Goal: Task Accomplishment & Management: Use online tool/utility

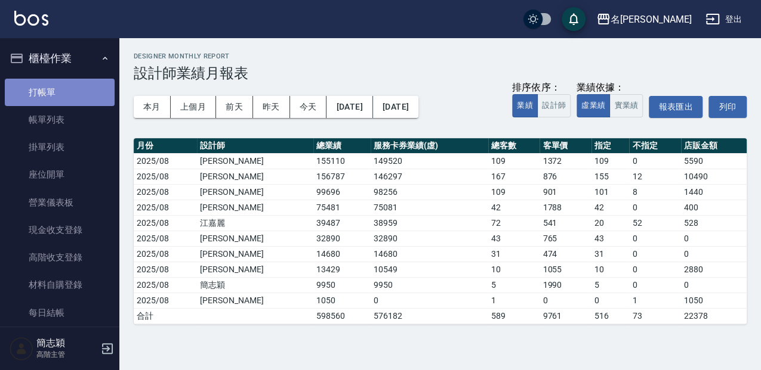
click at [74, 101] on link "打帳單" at bounding box center [60, 92] width 110 height 27
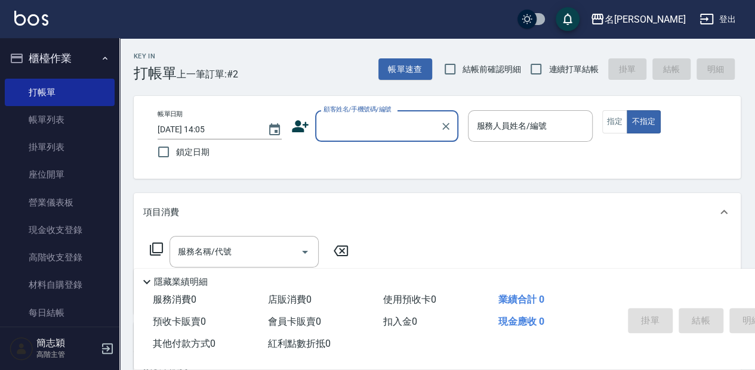
click at [401, 129] on input "顧客姓名/手機號碼/編號" at bounding box center [377, 126] width 115 height 21
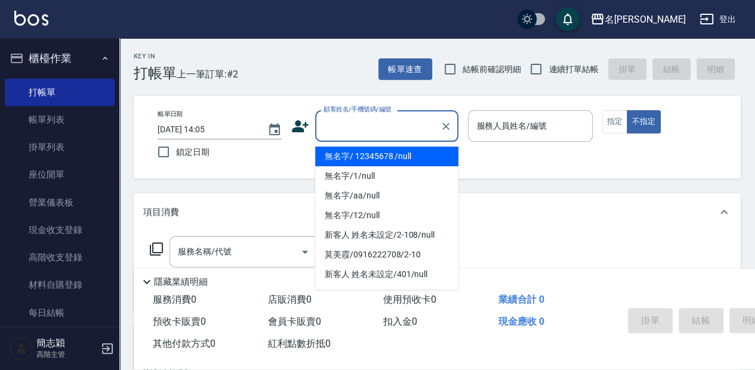
click at [394, 163] on li "無名字/ 12345678 /null" at bounding box center [386, 157] width 143 height 20
type input "無名字/ 12345678 /null"
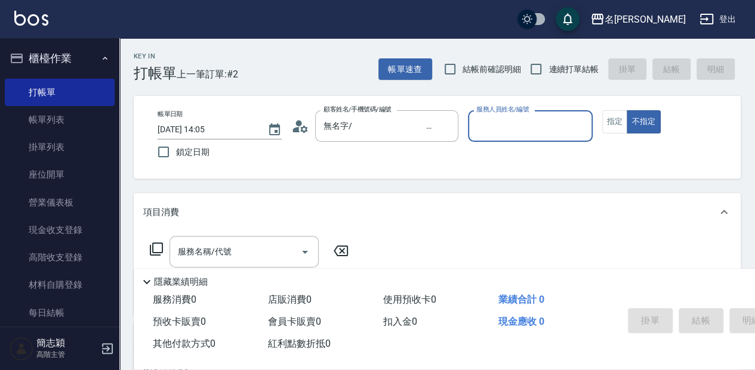
click at [539, 115] on div "服務人員姓名/編號" at bounding box center [530, 126] width 124 height 32
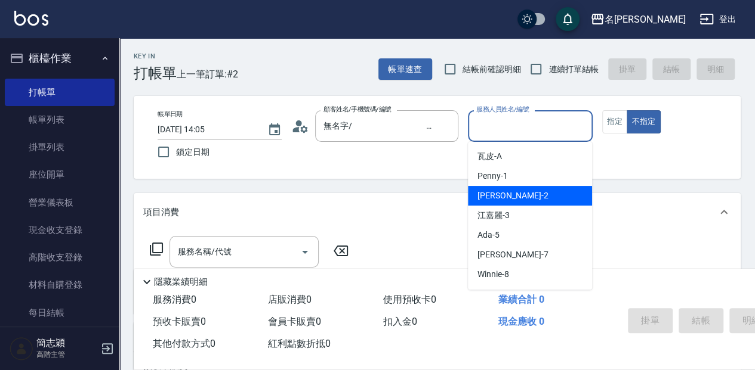
click at [527, 194] on div "[PERSON_NAME] -2" at bounding box center [530, 196] width 124 height 20
type input "[PERSON_NAME]-2"
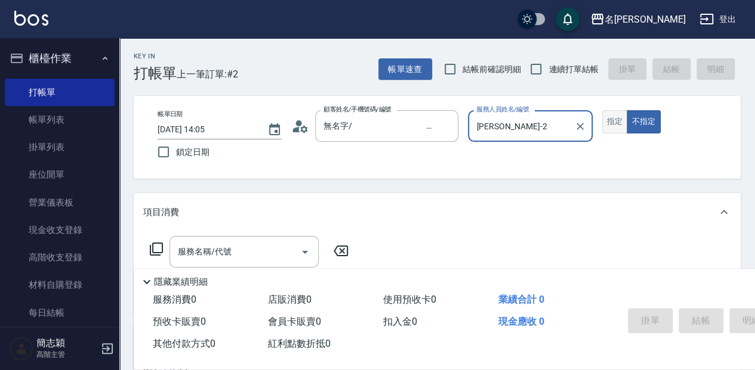
click at [606, 126] on button "指定" at bounding box center [615, 121] width 26 height 23
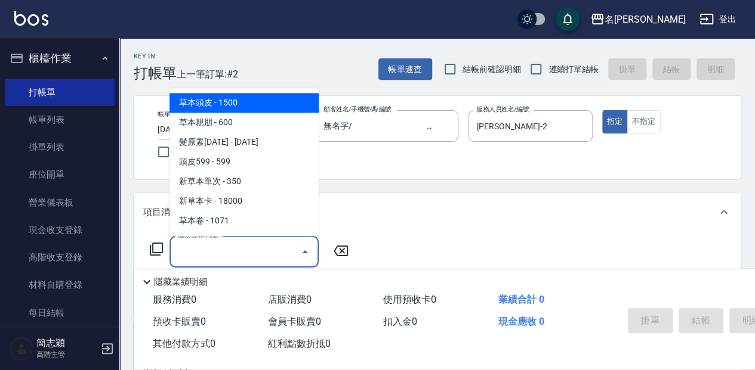
click at [201, 261] on input "服務名稱/代號" at bounding box center [235, 252] width 121 height 21
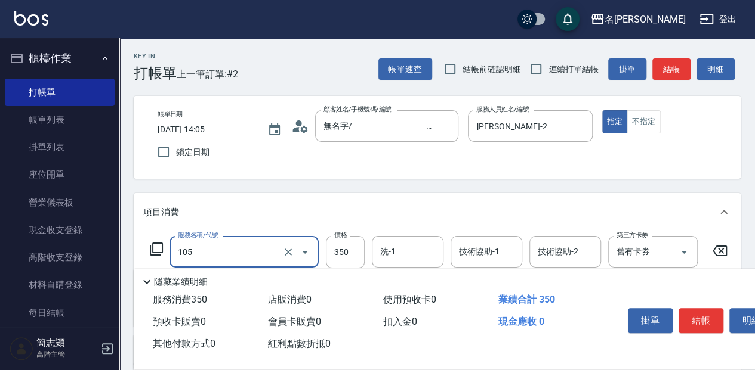
type input "新草本單次(105)"
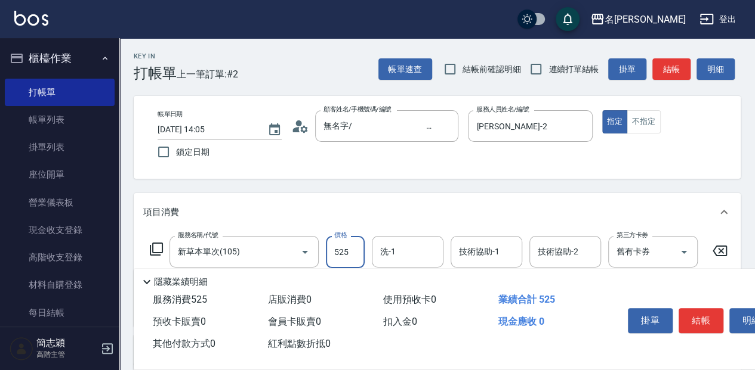
type input "525"
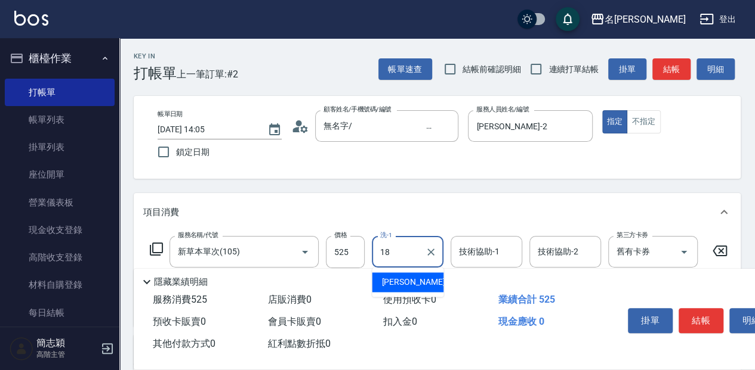
type input "[PERSON_NAME]-18"
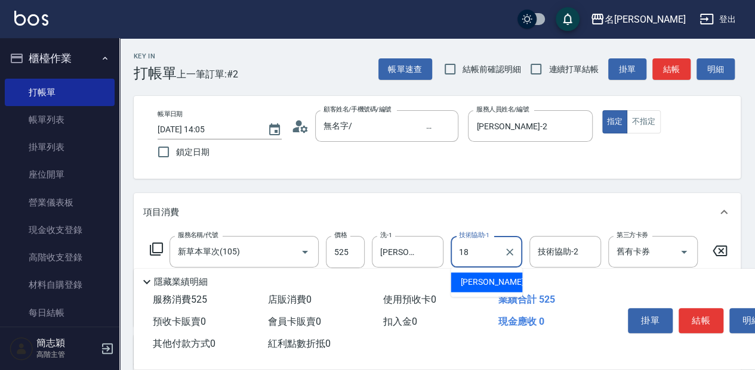
type input "[PERSON_NAME]-18"
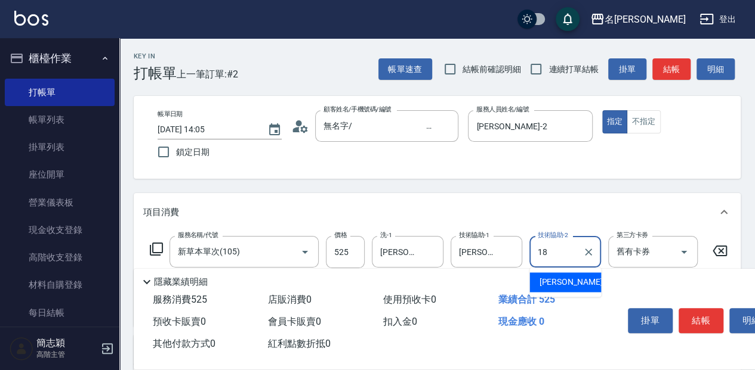
type input "[PERSON_NAME]-18"
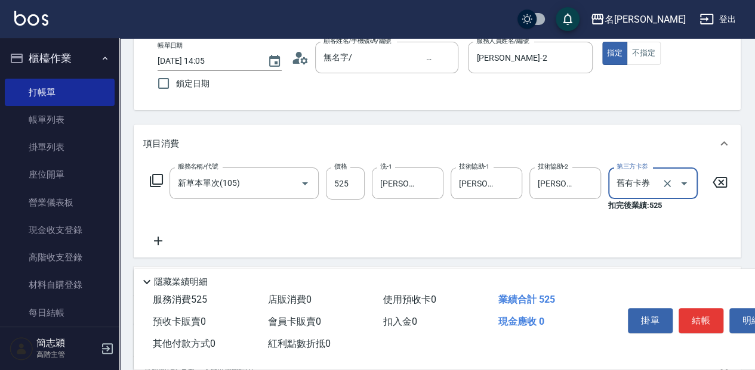
scroll to position [79, 0]
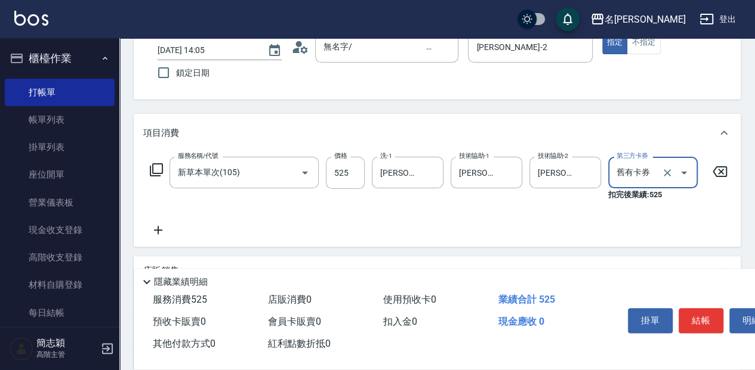
click at [156, 172] on icon at bounding box center [156, 170] width 14 height 14
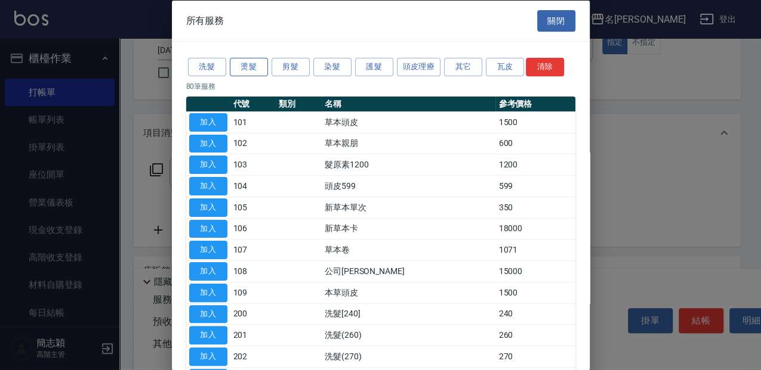
click at [257, 67] on button "燙髮" at bounding box center [249, 67] width 38 height 18
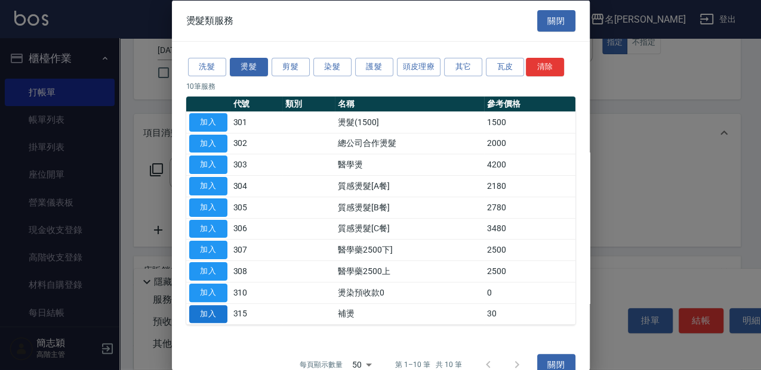
click at [209, 316] on button "加入" at bounding box center [208, 314] width 38 height 18
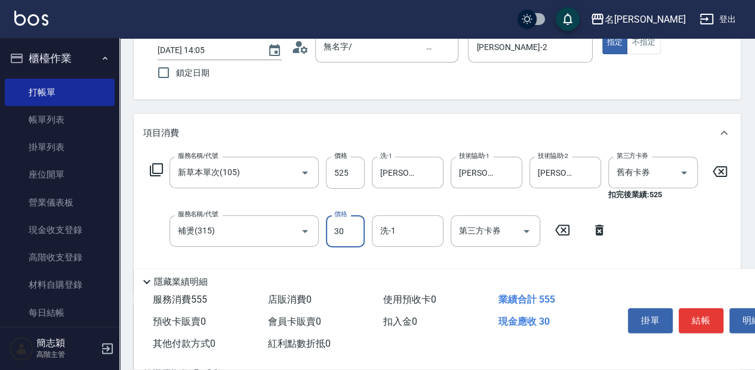
click at [362, 232] on input "30" at bounding box center [345, 231] width 39 height 32
type input "700"
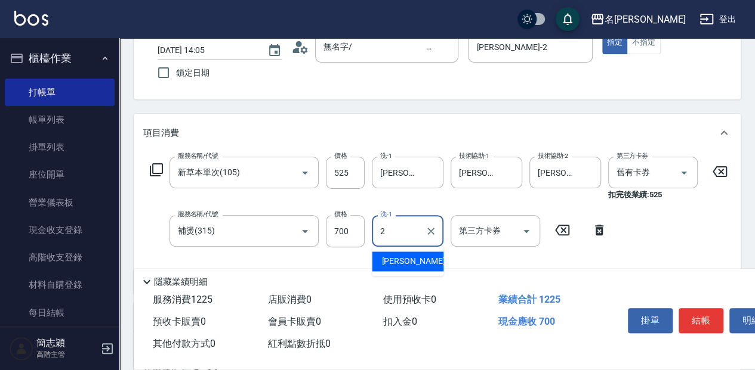
type input "[PERSON_NAME]-2"
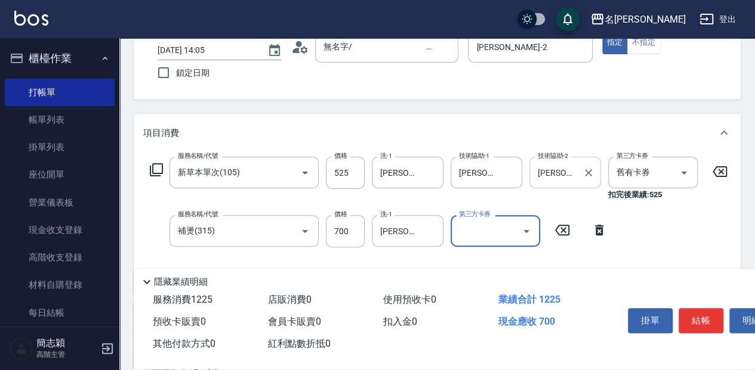
click at [574, 173] on input "[PERSON_NAME]-18" at bounding box center [556, 172] width 43 height 21
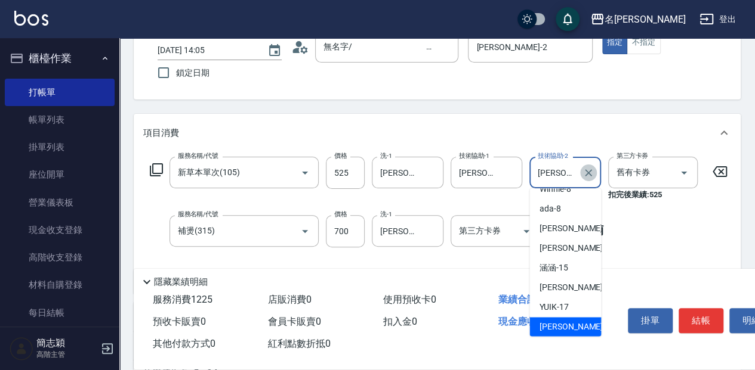
click at [586, 174] on icon "Clear" at bounding box center [588, 173] width 12 height 12
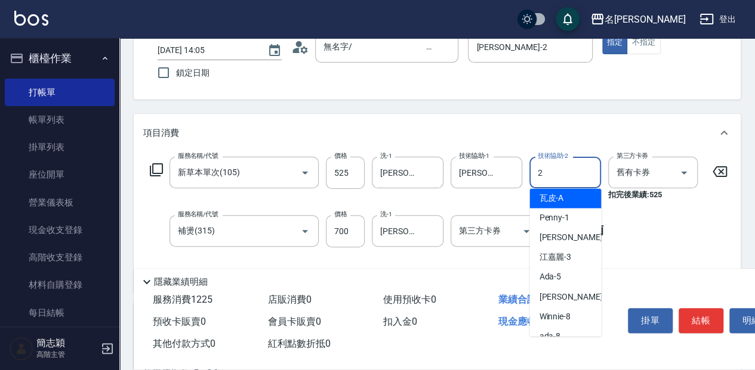
scroll to position [0, 0]
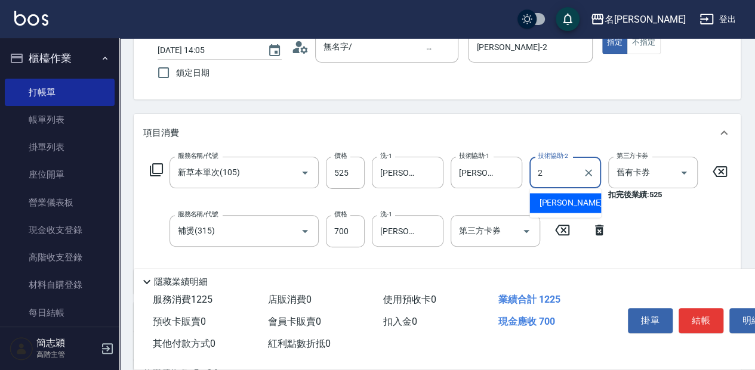
type input "[PERSON_NAME]-2"
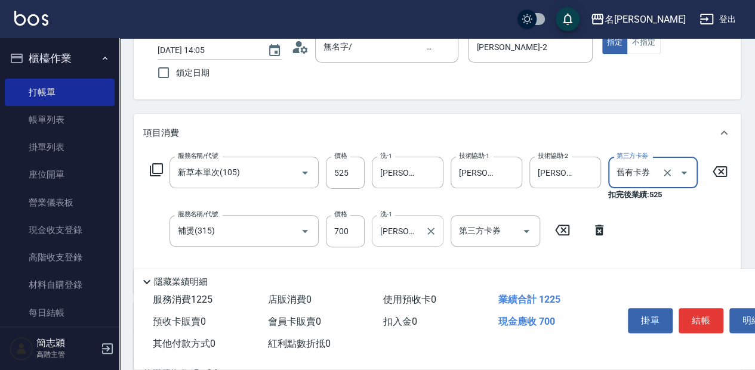
click at [429, 235] on icon "Clear" at bounding box center [431, 231] width 12 height 12
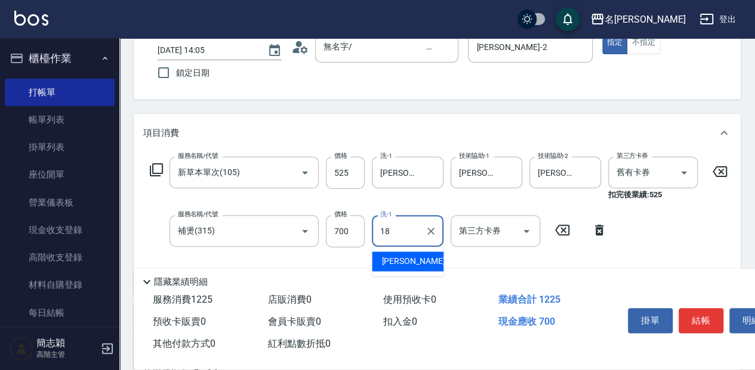
type input "[PERSON_NAME]-18"
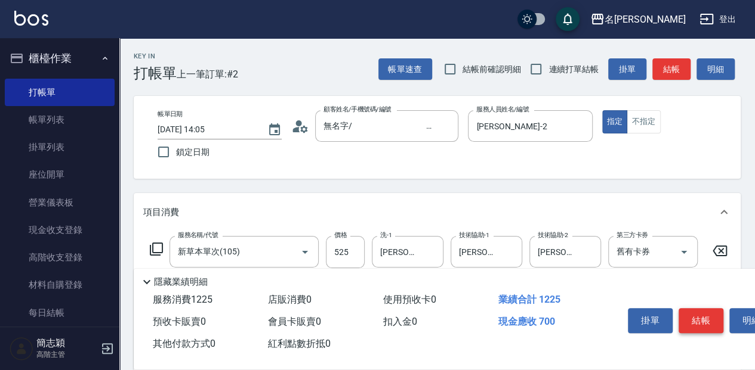
click at [703, 316] on button "結帳" at bounding box center [700, 320] width 45 height 25
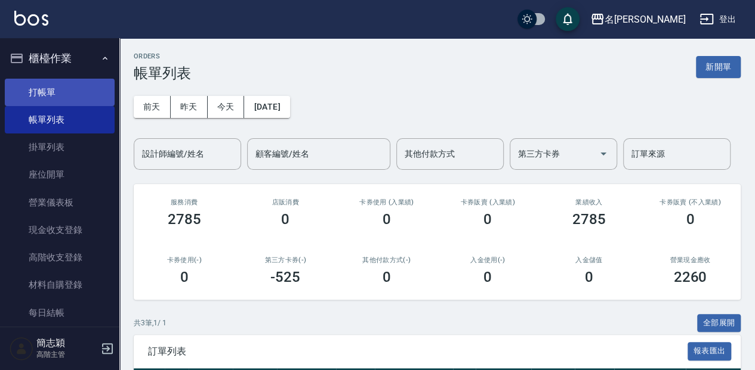
click at [89, 101] on link "打帳單" at bounding box center [60, 92] width 110 height 27
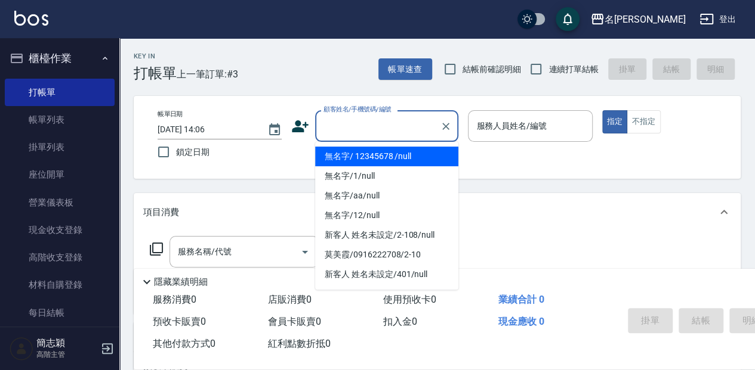
type input "無名字/ 12345678 /null"
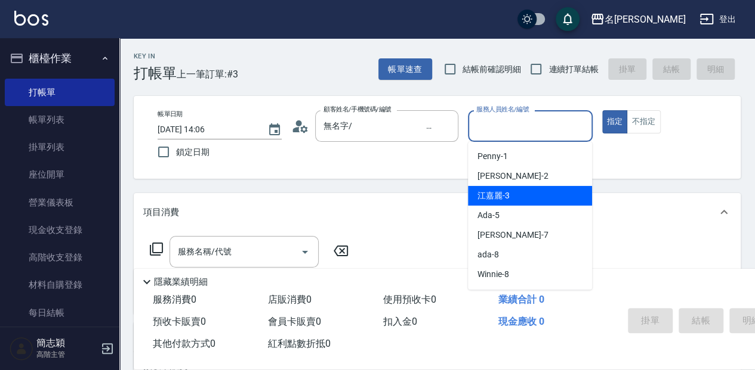
type input "[PERSON_NAME]-3"
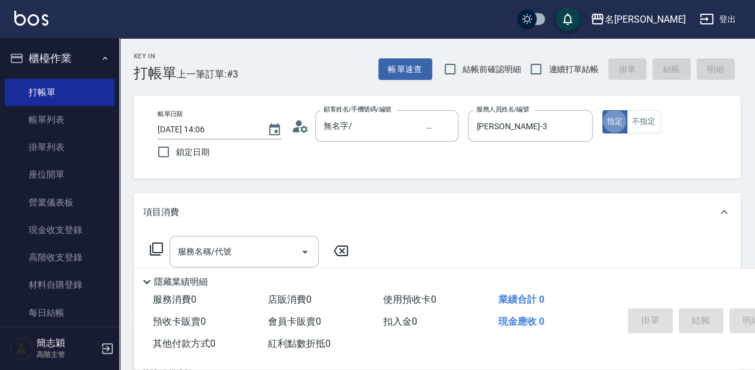
type button "true"
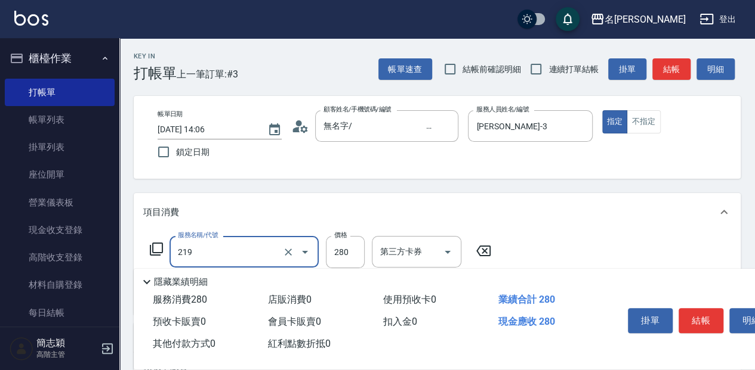
type input "洗髮280(219)"
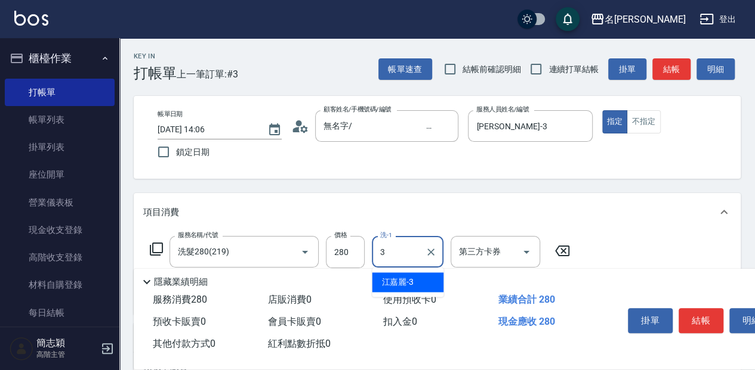
type input "[PERSON_NAME]-3"
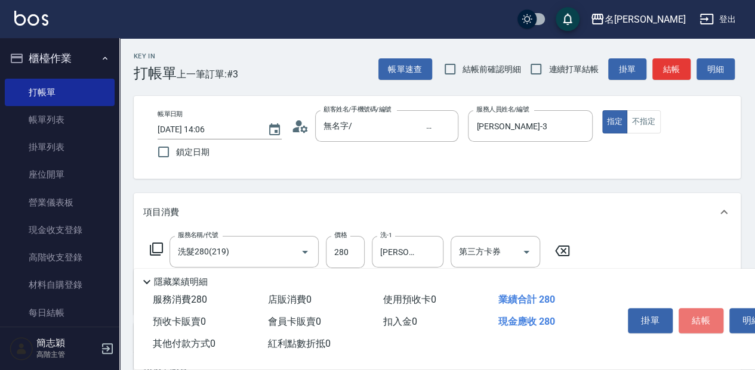
click at [706, 311] on button "結帳" at bounding box center [700, 320] width 45 height 25
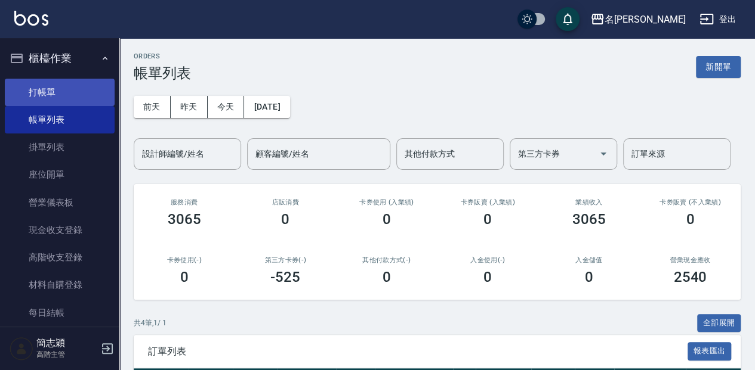
click at [81, 83] on link "打帳單" at bounding box center [60, 92] width 110 height 27
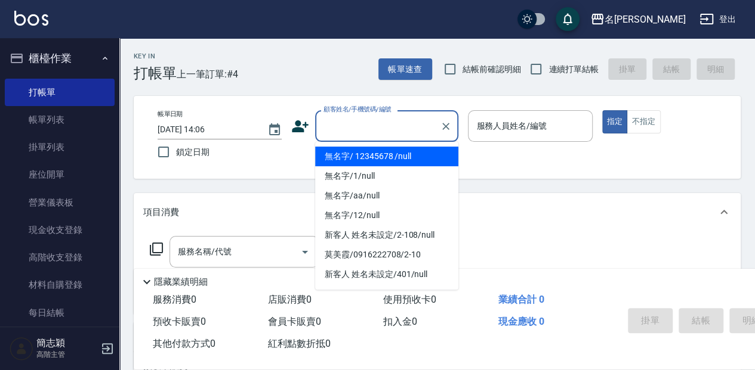
type input "無名字/ 12345678 /null"
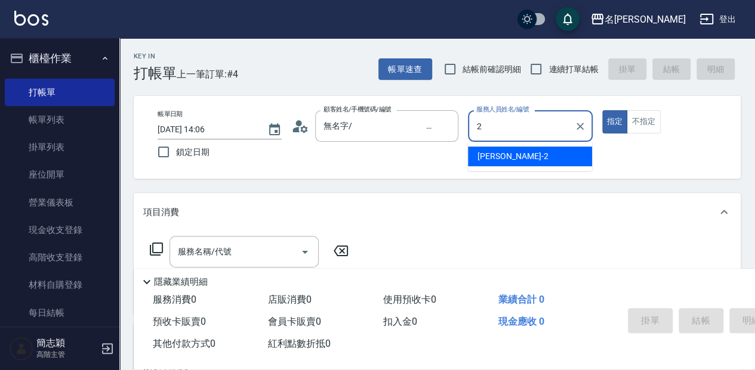
type input "[PERSON_NAME]-2"
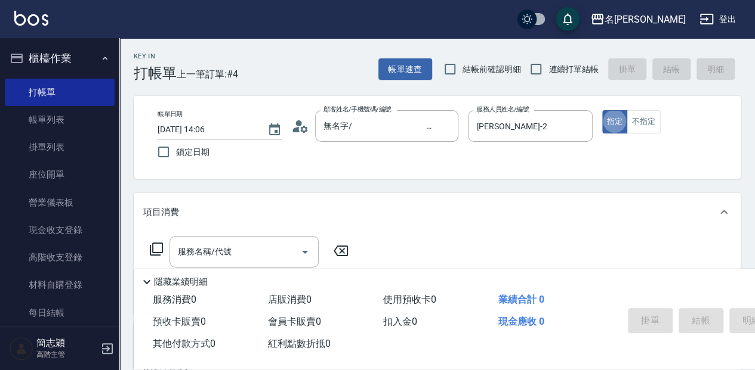
type button "true"
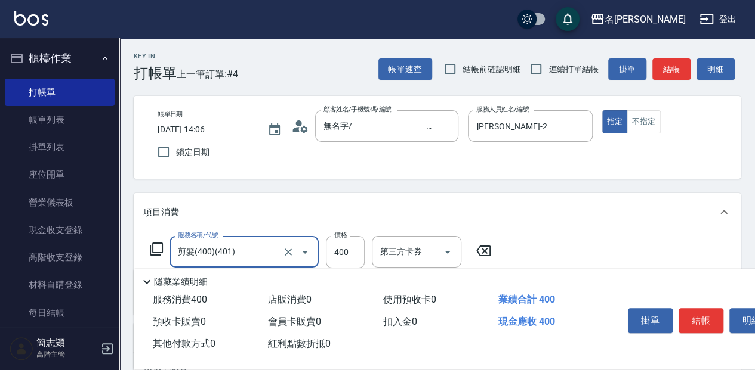
type input "剪髮(400)(401)"
type input "450"
click at [160, 251] on icon at bounding box center [156, 249] width 14 height 14
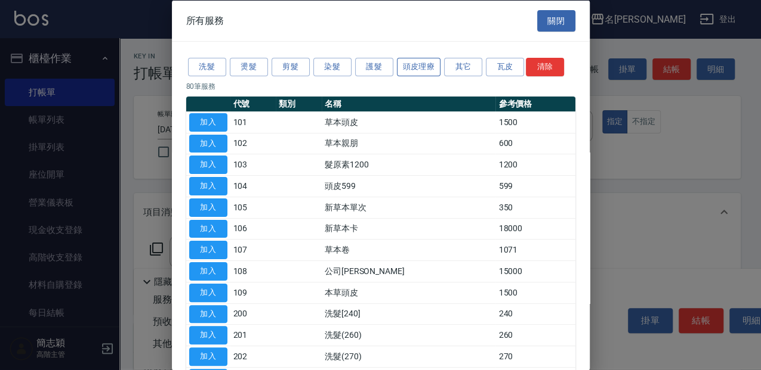
click at [401, 73] on button "頭皮理療" at bounding box center [419, 67] width 44 height 18
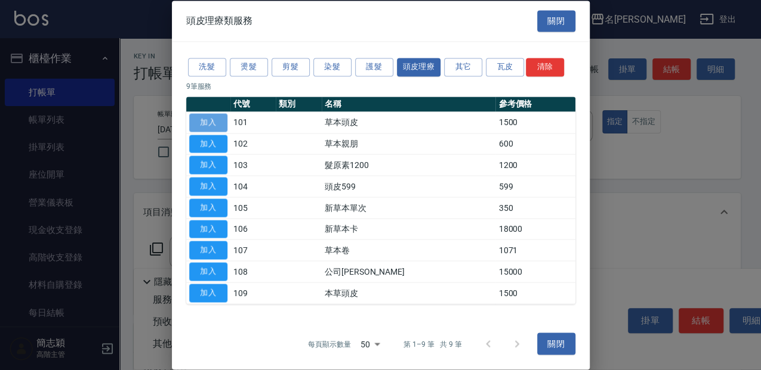
click at [204, 121] on button "加入" at bounding box center [208, 122] width 38 height 18
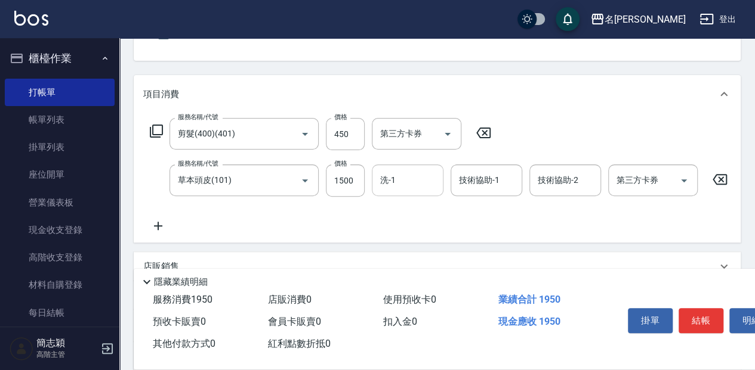
scroll to position [119, 0]
click at [345, 169] on input "1500" at bounding box center [345, 179] width 39 height 32
type input "2000"
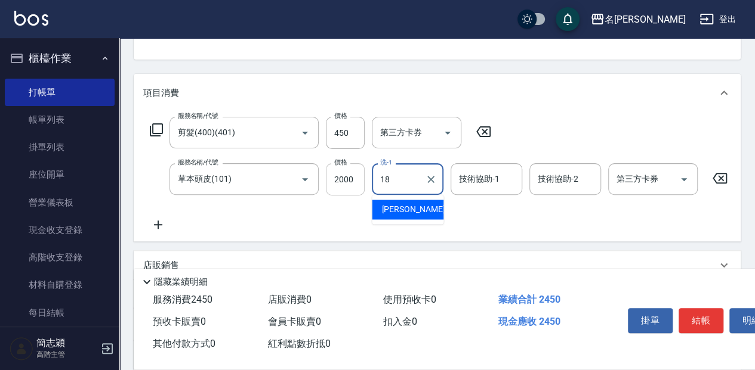
type input "[PERSON_NAME]-18"
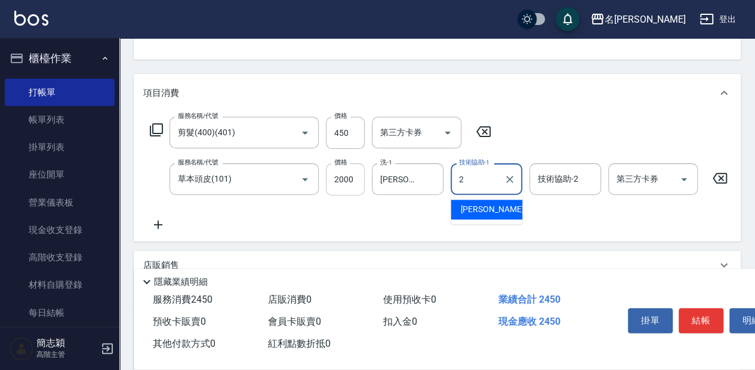
type input "[PERSON_NAME]-2"
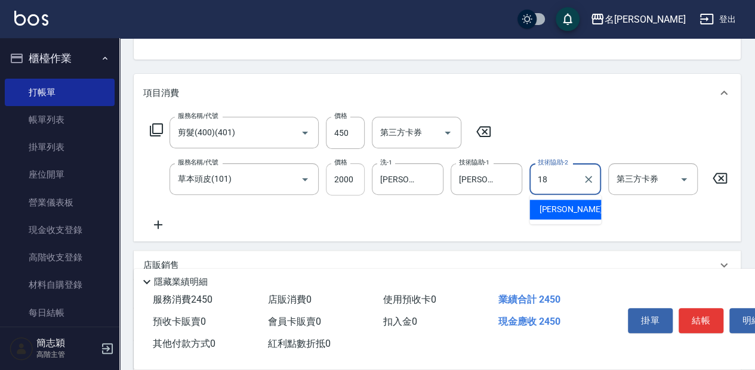
type input "[PERSON_NAME]-18"
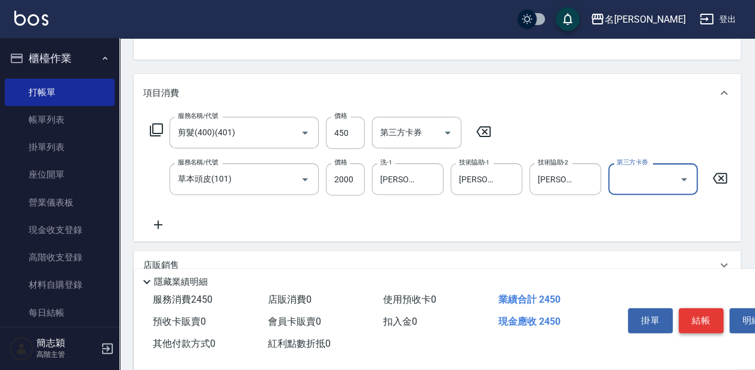
click at [690, 318] on button "結帳" at bounding box center [700, 320] width 45 height 25
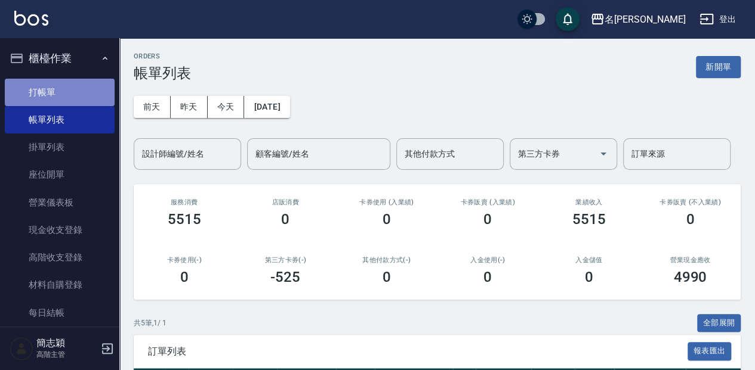
click at [82, 95] on link "打帳單" at bounding box center [60, 92] width 110 height 27
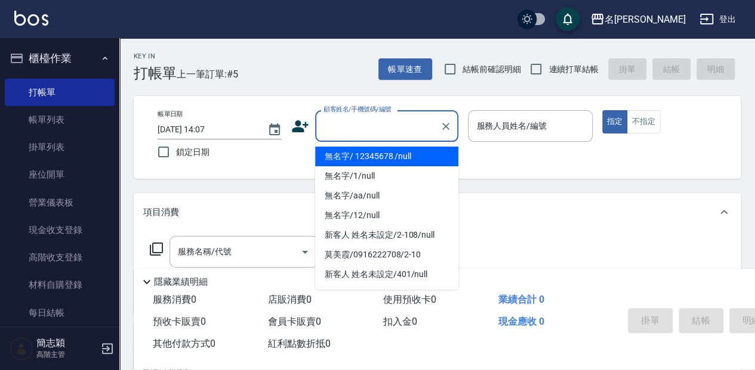
type input "無名字/ 12345678 /null"
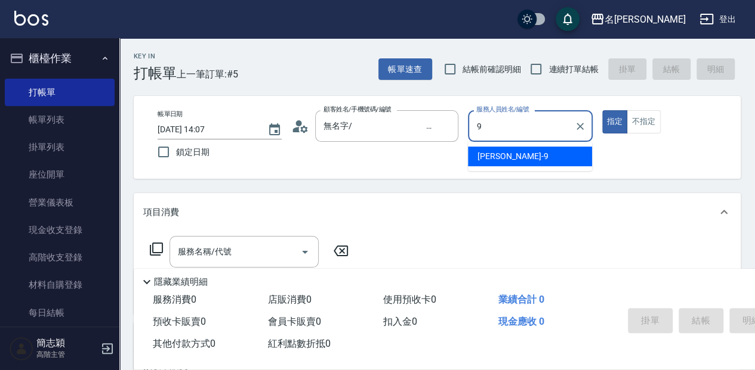
type input "[PERSON_NAME]-9"
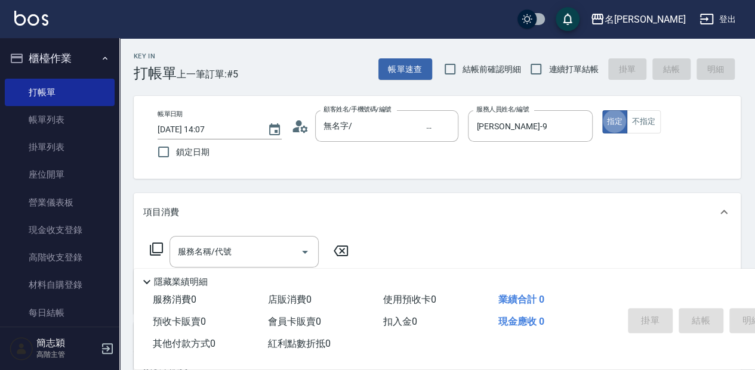
type button "true"
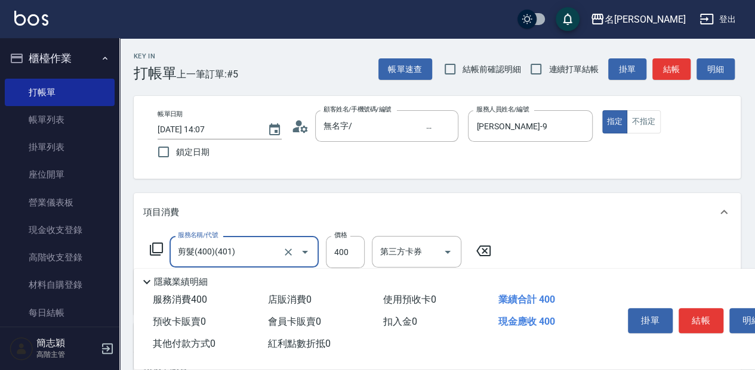
type input "剪髮(400)(401)"
type input "450"
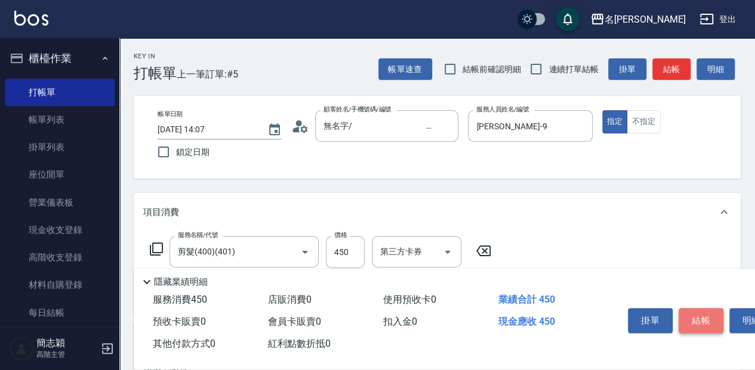
click at [716, 308] on button "結帳" at bounding box center [700, 320] width 45 height 25
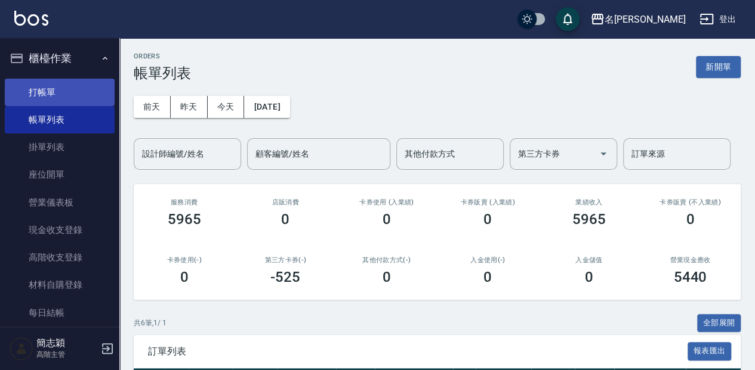
click at [70, 94] on link "打帳單" at bounding box center [60, 92] width 110 height 27
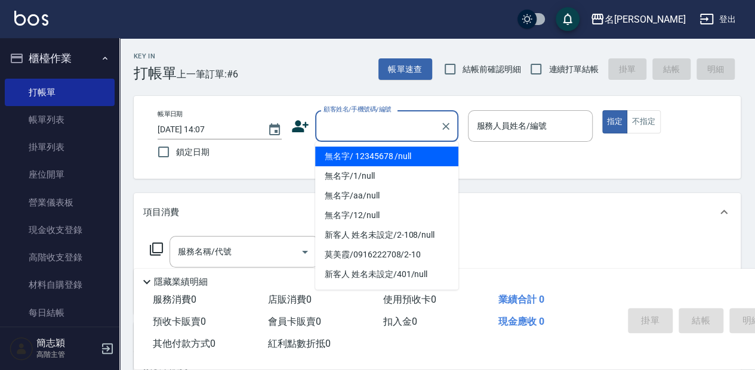
type input "無名字/ 12345678 /null"
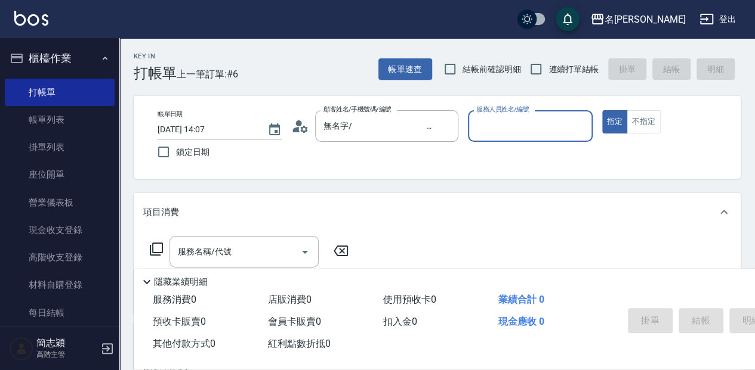
type input "ㄇ"
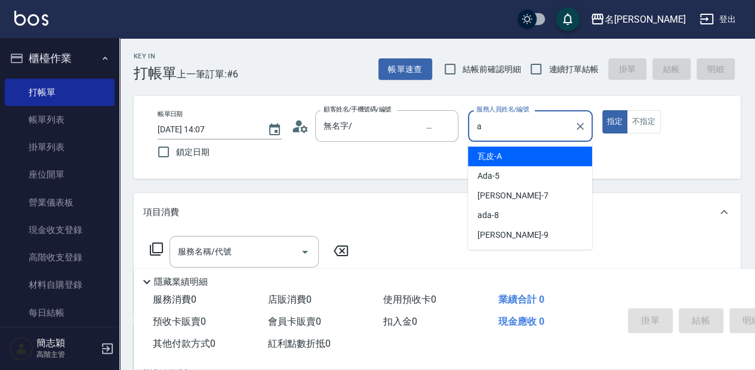
type input "瓦皮-A"
type button "true"
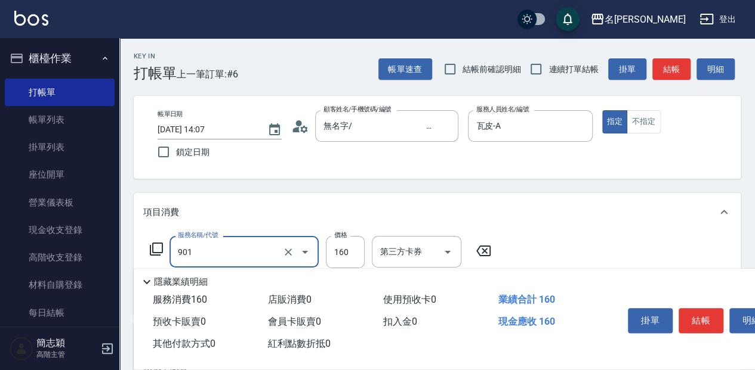
type input "修手(901)"
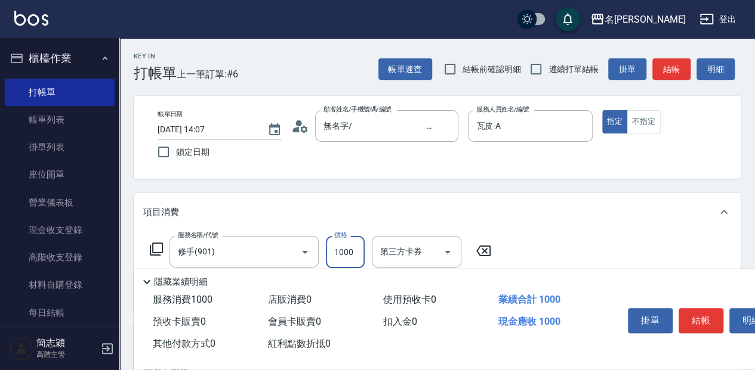
type input "1000"
click at [715, 316] on button "結帳" at bounding box center [700, 320] width 45 height 25
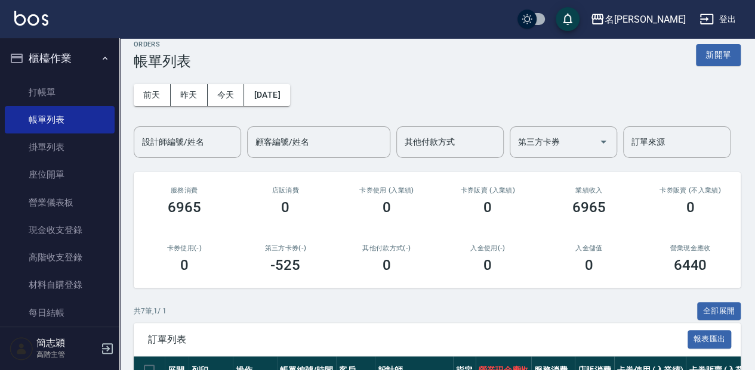
scroll to position [16, 0]
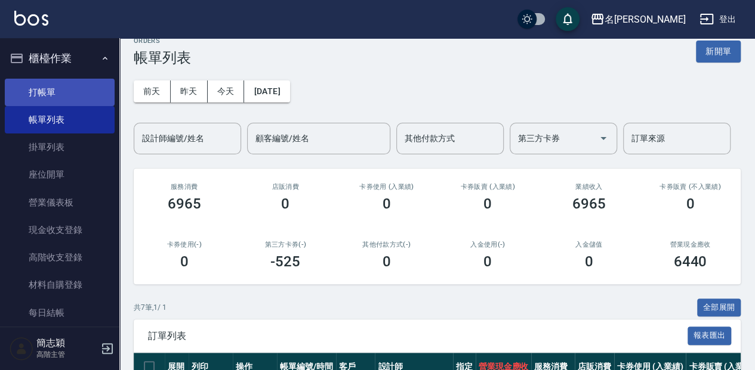
click at [13, 79] on link "打帳單" at bounding box center [60, 92] width 110 height 27
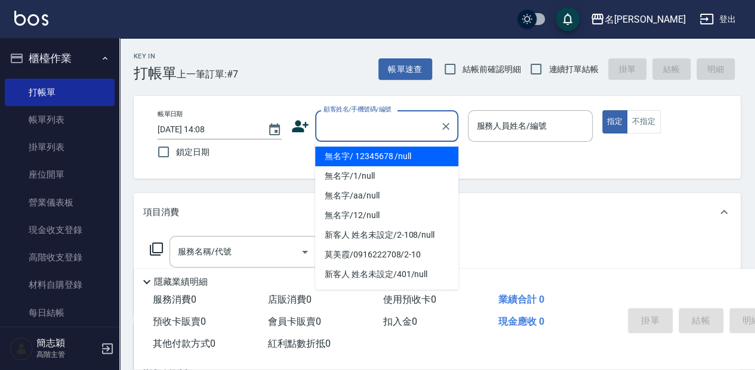
type input "無名字/ 12345678 /null"
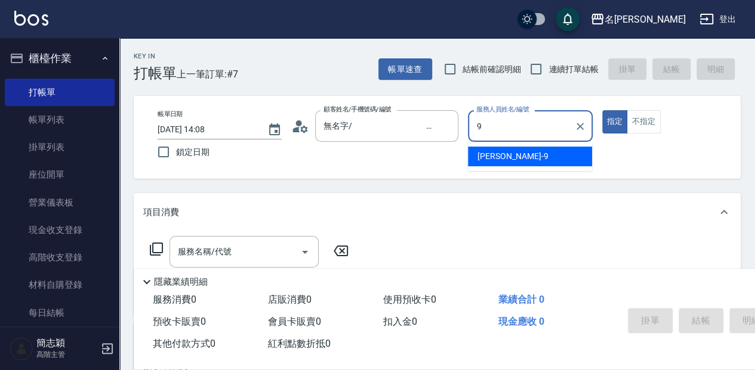
type input "[PERSON_NAME]-9"
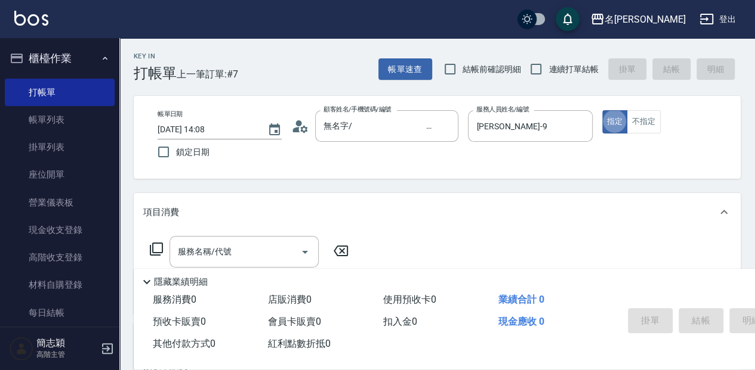
type button "true"
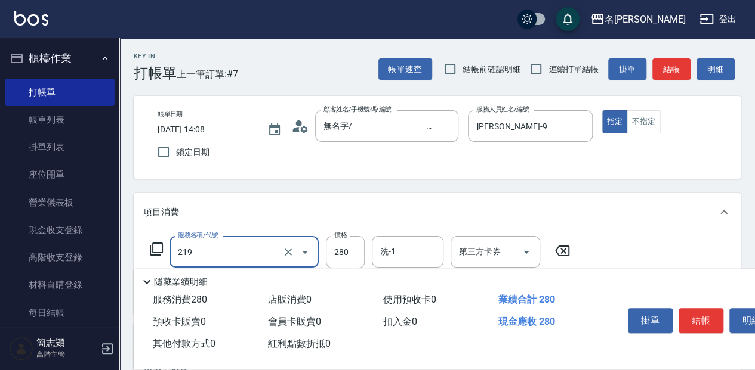
type input "洗髮280(219)"
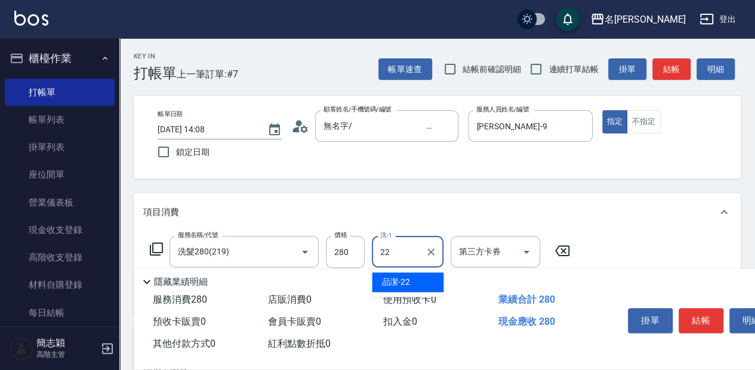
type input "品潔-22"
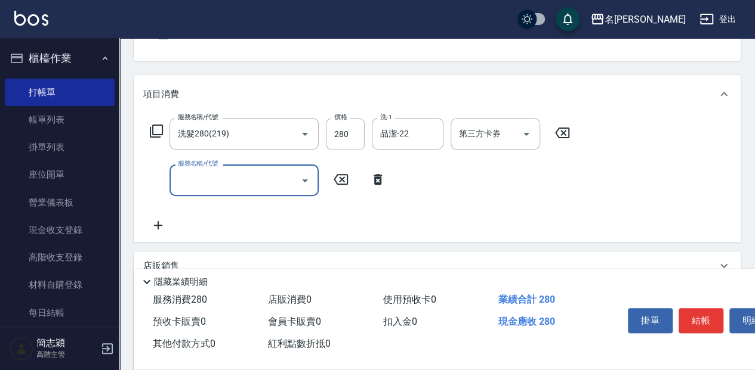
scroll to position [119, 0]
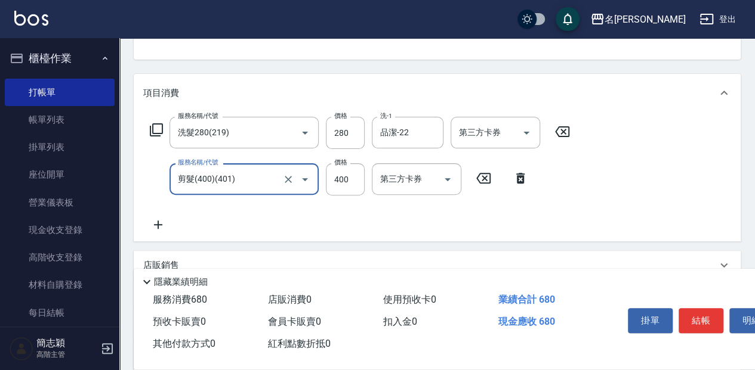
type input "剪髮(400)(401)"
type input "450"
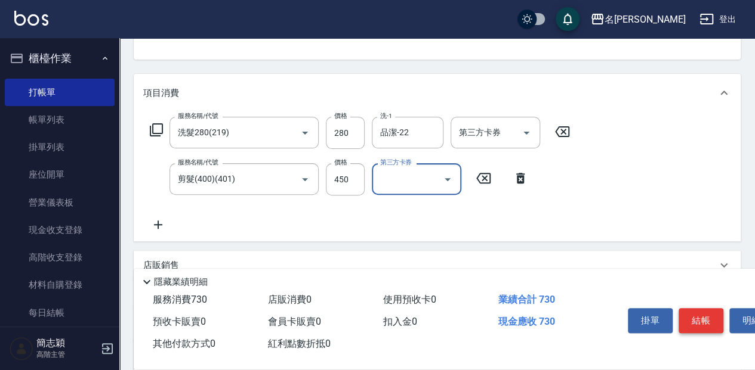
click at [715, 323] on button "結帳" at bounding box center [700, 320] width 45 height 25
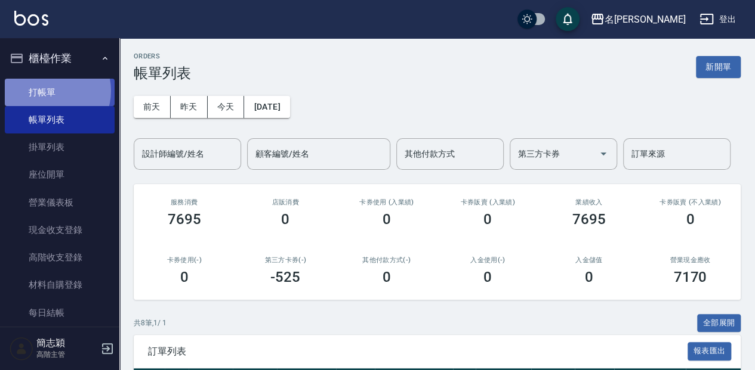
click at [52, 91] on link "打帳單" at bounding box center [60, 92] width 110 height 27
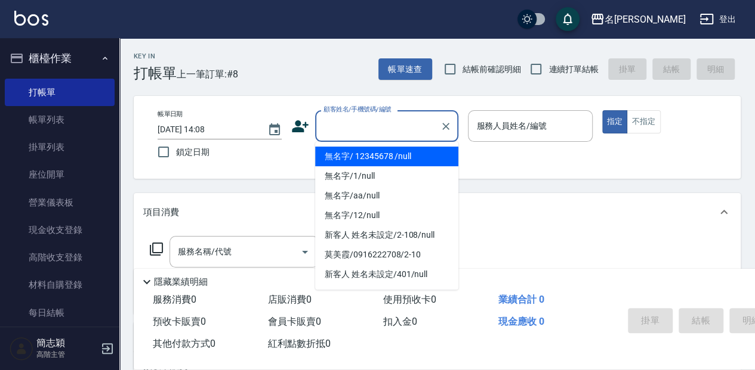
type input "無名字/ 12345678 /null"
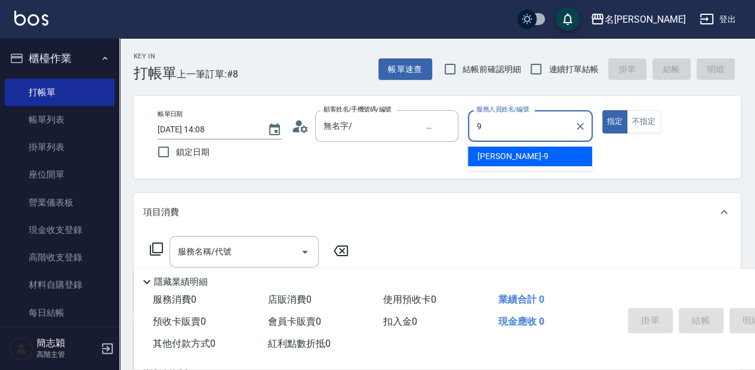
type input "[PERSON_NAME]-9"
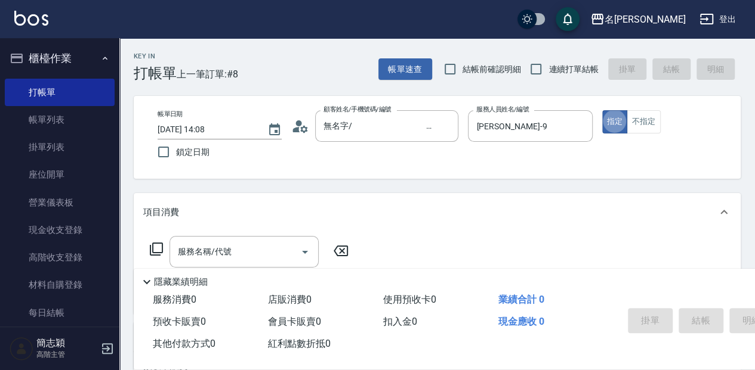
type button "true"
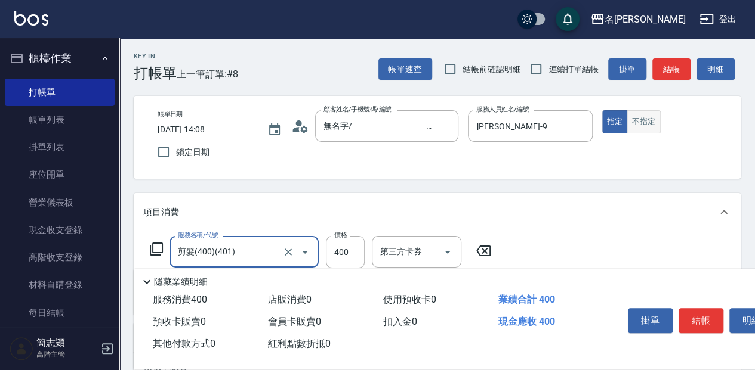
type input "剪髮(400)(401)"
click at [650, 128] on button "不指定" at bounding box center [642, 121] width 33 height 23
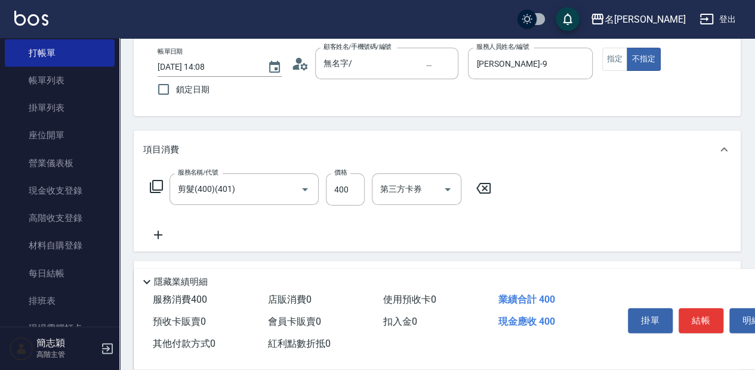
scroll to position [79, 0]
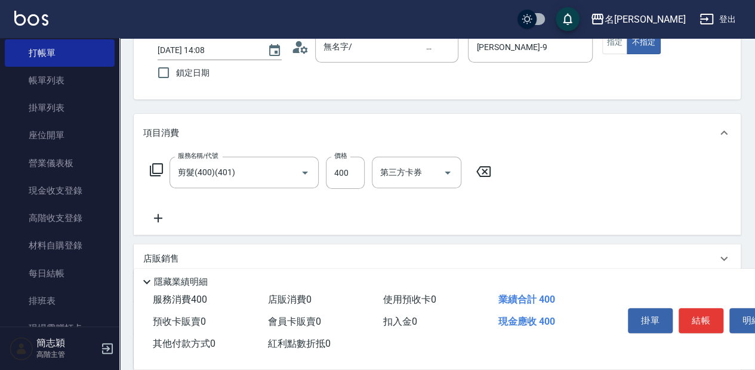
click at [157, 224] on icon at bounding box center [158, 218] width 30 height 14
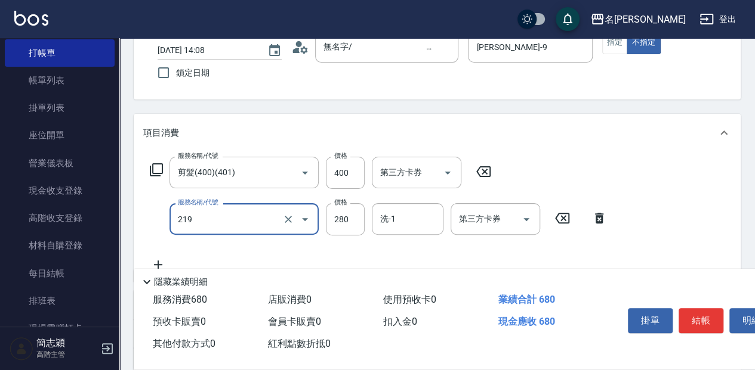
type input "洗髮280(219)"
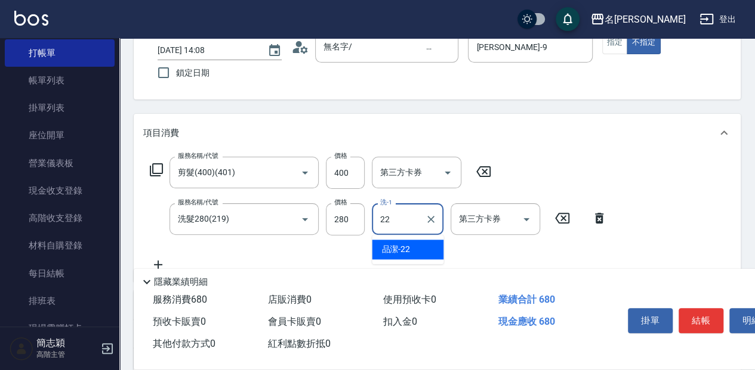
type input "品潔-22"
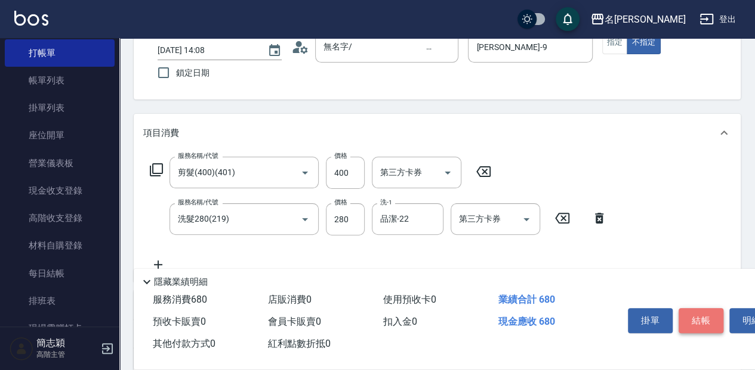
click at [696, 320] on button "結帳" at bounding box center [700, 320] width 45 height 25
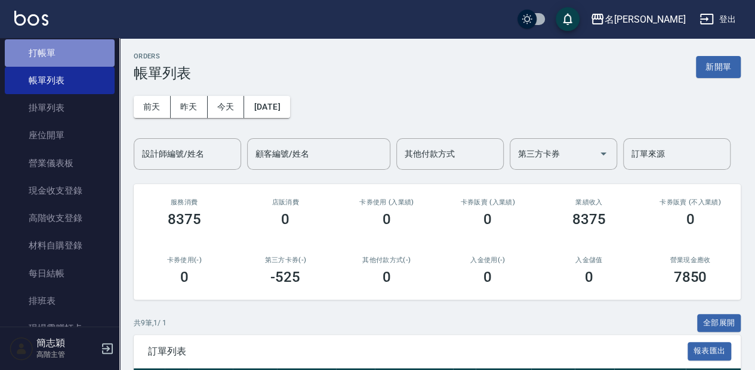
click at [66, 58] on link "打帳單" at bounding box center [60, 52] width 110 height 27
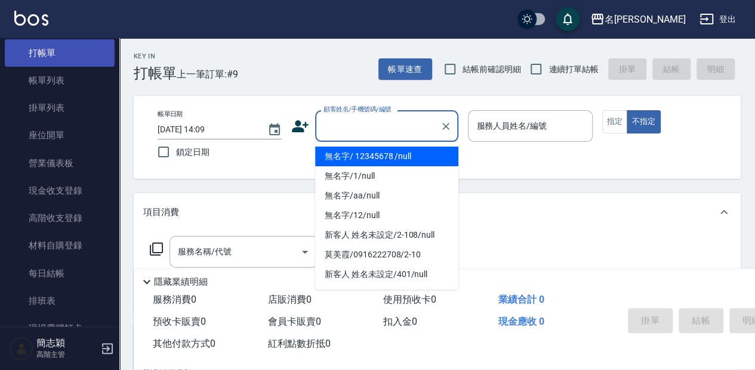
type input "無名字/ 12345678 /null"
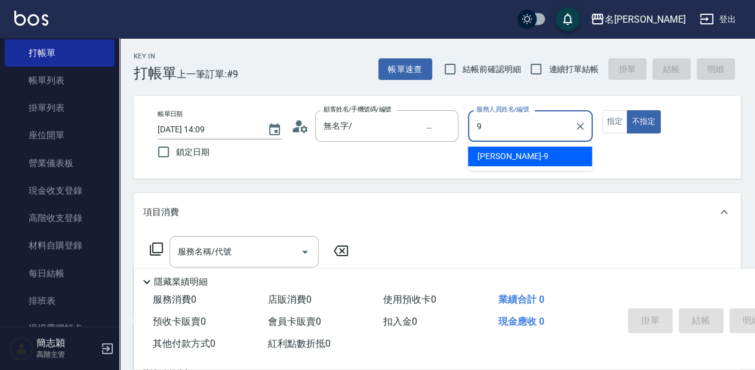
type input "[PERSON_NAME]-9"
type button "false"
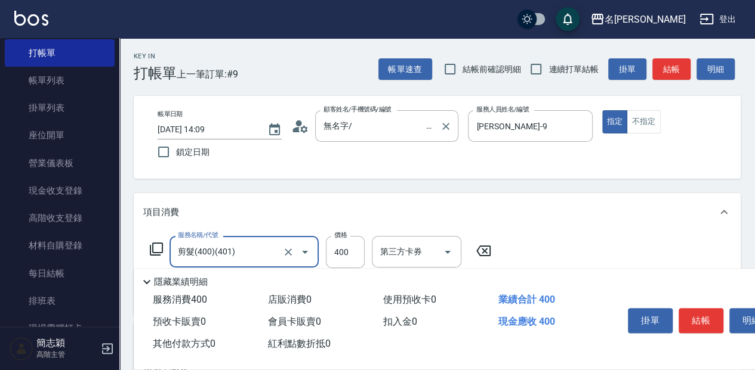
type input "剪髮(400)(401)"
type input "450"
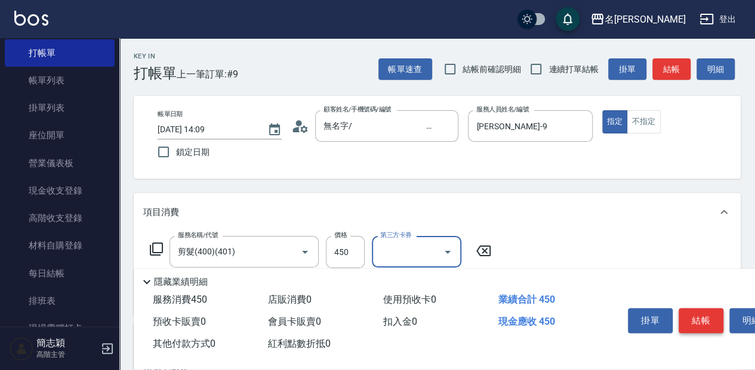
click at [700, 315] on button "結帳" at bounding box center [700, 320] width 45 height 25
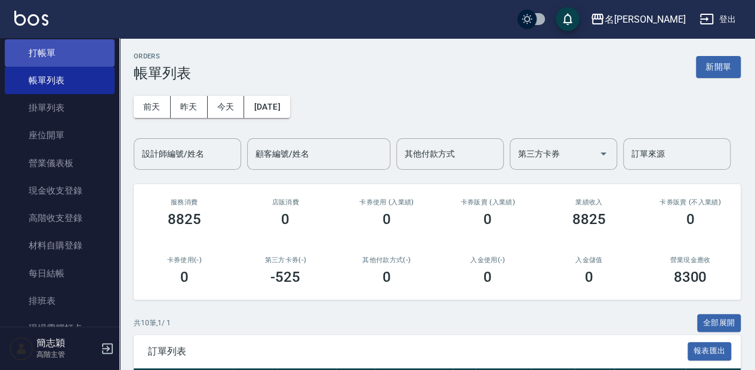
click at [105, 53] on link "打帳單" at bounding box center [60, 52] width 110 height 27
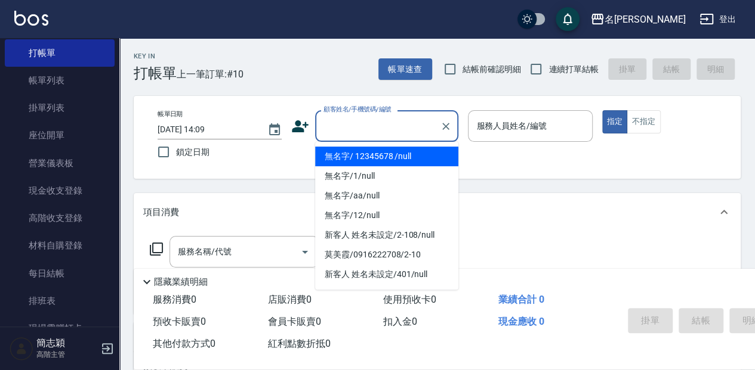
type input "無名字/ 12345678 /null"
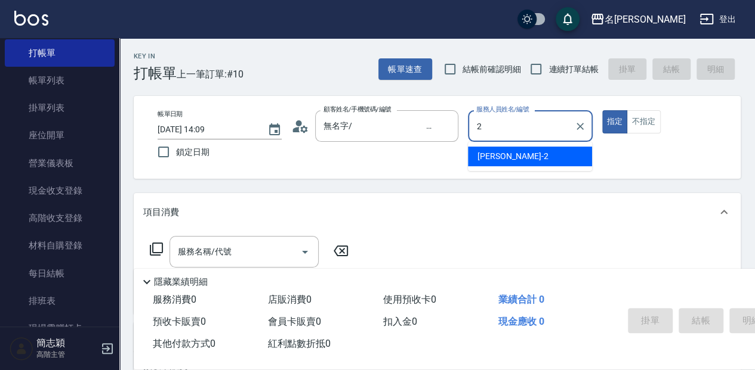
type input "2"
type button "true"
type input "[PERSON_NAME]-2"
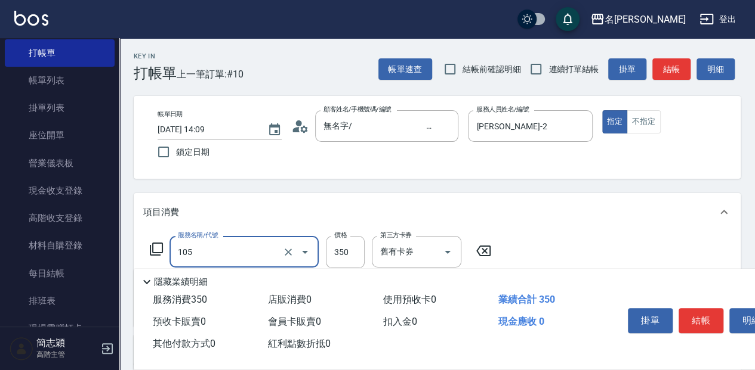
type input "新草本單次(105)"
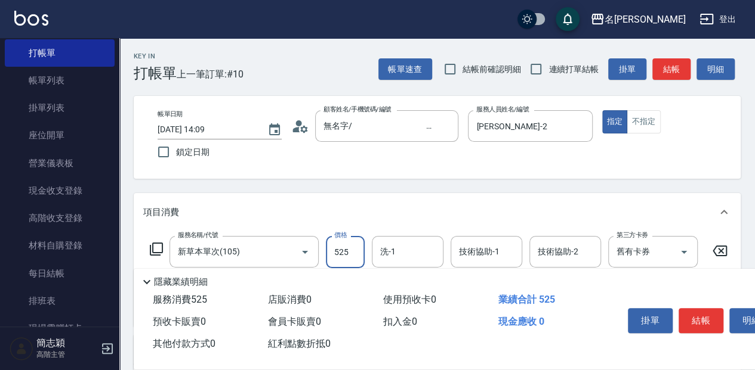
type input "525"
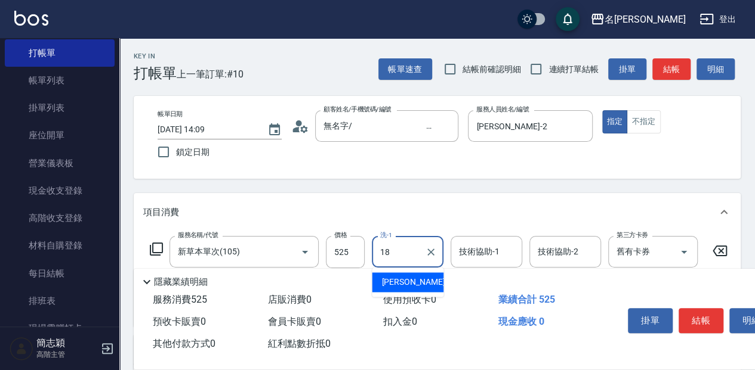
type input "[PERSON_NAME]-18"
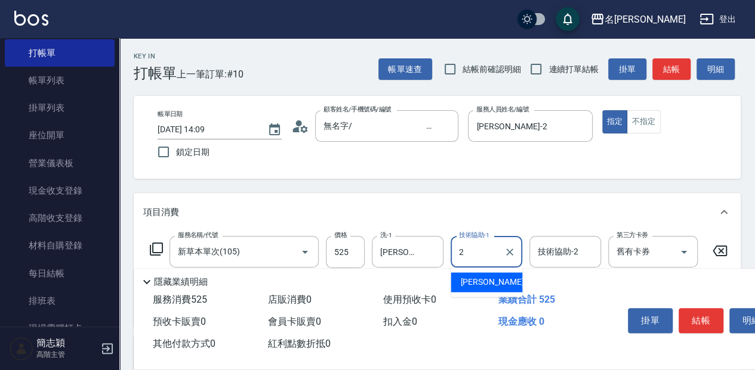
type input "[PERSON_NAME]-2"
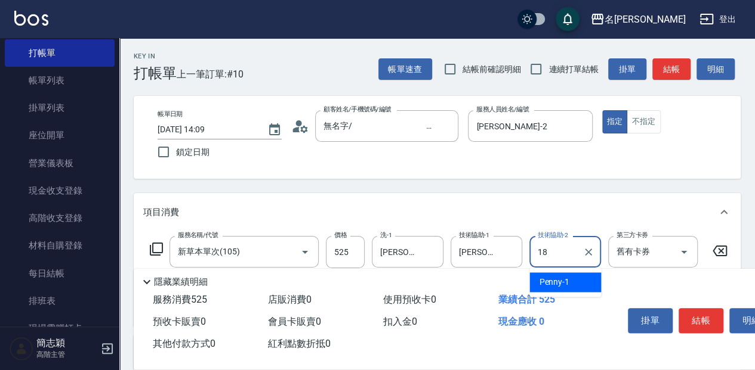
type input "[PERSON_NAME]-18"
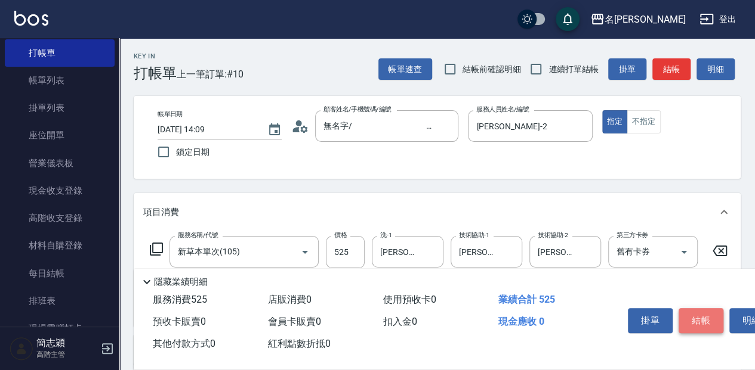
click at [687, 314] on button "結帳" at bounding box center [700, 320] width 45 height 25
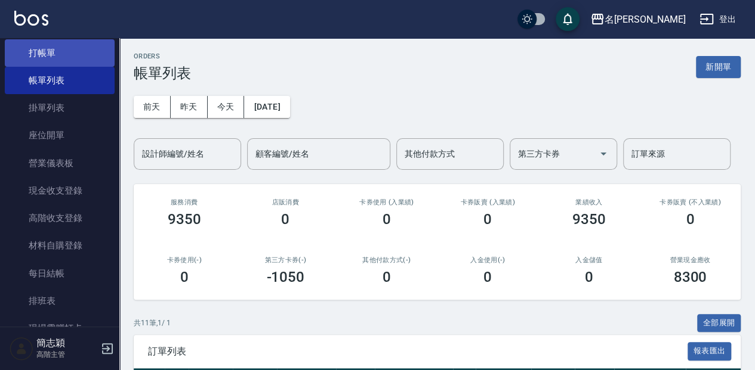
click at [96, 61] on link "打帳單" at bounding box center [60, 52] width 110 height 27
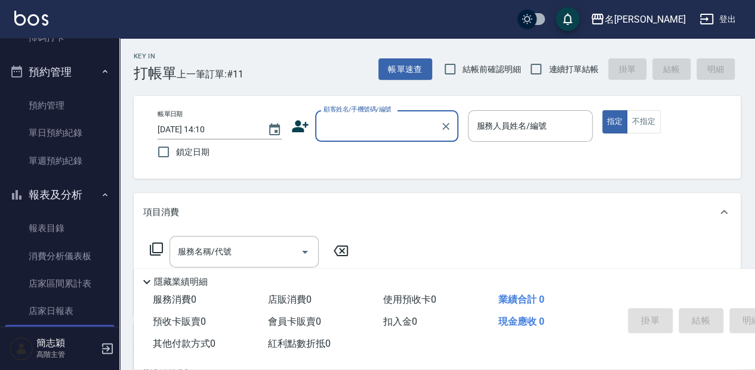
scroll to position [477, 0]
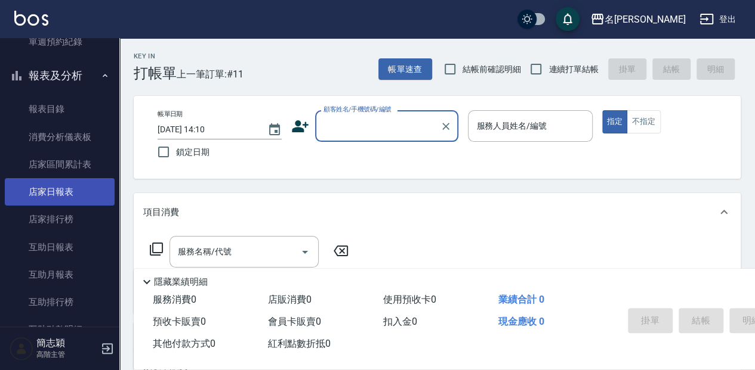
click at [88, 199] on link "店家日報表" at bounding box center [60, 191] width 110 height 27
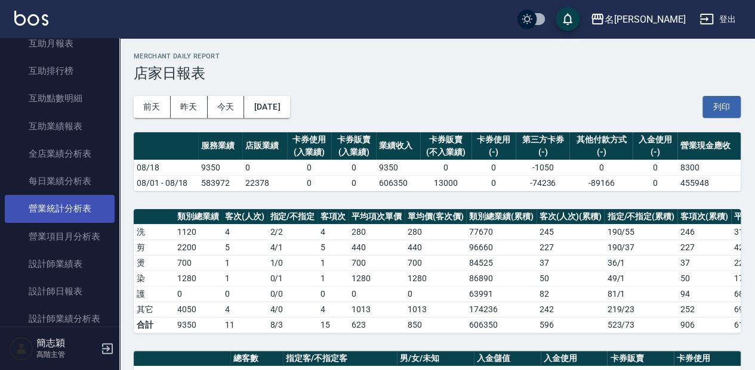
scroll to position [716, 0]
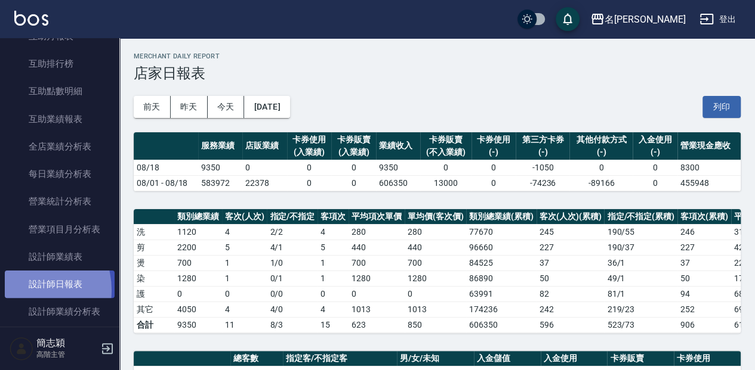
click at [23, 291] on link "設計師日報表" at bounding box center [60, 284] width 110 height 27
